Goal: Task Accomplishment & Management: Use online tool/utility

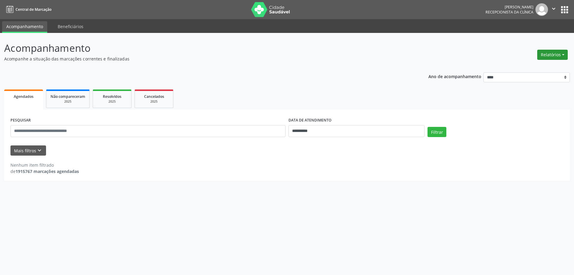
click at [549, 57] on button "Relatórios" at bounding box center [553, 55] width 31 height 10
click at [540, 69] on link "Agendamentos" at bounding box center [536, 67] width 64 height 8
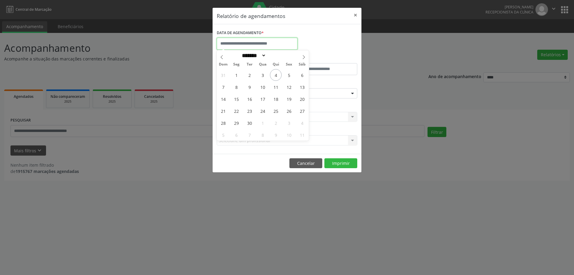
click at [244, 38] on input "text" at bounding box center [257, 44] width 81 height 12
click at [287, 73] on span "5" at bounding box center [289, 75] width 12 height 12
type input "**********"
click at [287, 73] on span "5" at bounding box center [289, 75] width 12 height 12
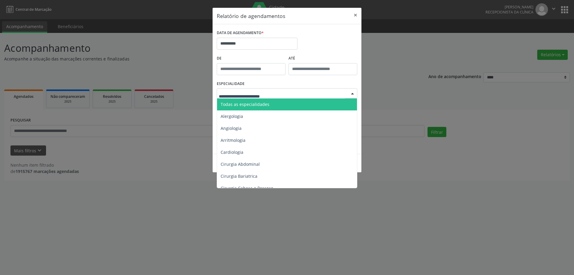
click at [266, 106] on span "Todas as especialidades" at bounding box center [245, 104] width 49 height 6
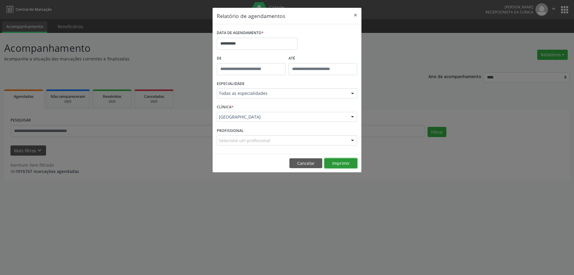
click at [341, 165] on button "Imprimir" at bounding box center [341, 163] width 33 height 10
click at [256, 39] on input "**********" at bounding box center [257, 44] width 81 height 12
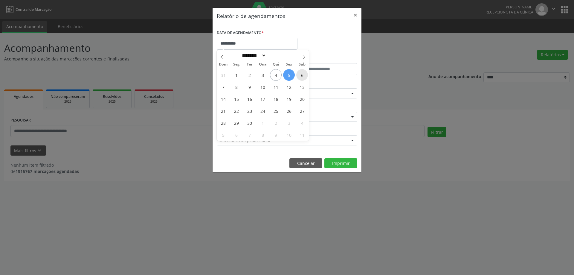
click at [301, 76] on span "6" at bounding box center [302, 75] width 12 height 12
type input "**********"
click at [301, 76] on span "6" at bounding box center [302, 75] width 12 height 12
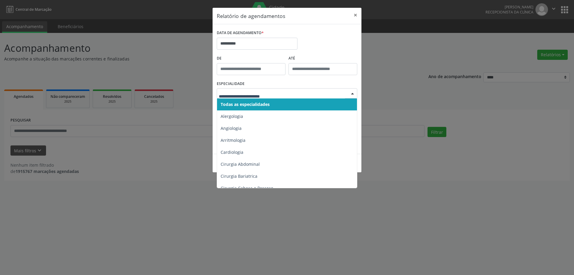
click at [292, 105] on span "Todas as especialidades" at bounding box center [287, 104] width 141 height 12
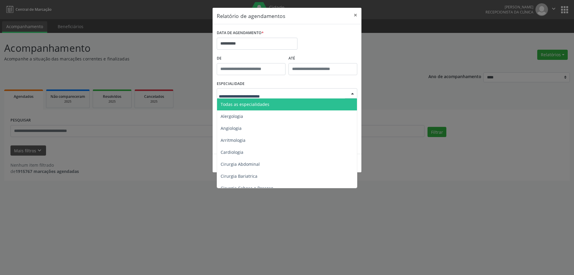
click at [290, 90] on div at bounding box center [287, 93] width 141 height 10
click at [276, 100] on span "Todas as especialidades" at bounding box center [287, 104] width 141 height 12
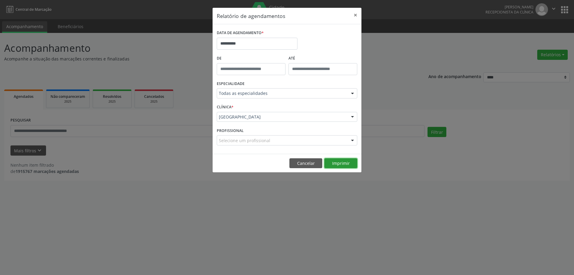
click at [344, 161] on button "Imprimir" at bounding box center [341, 163] width 33 height 10
